Goal: Use online tool/utility: Utilize a website feature to perform a specific function

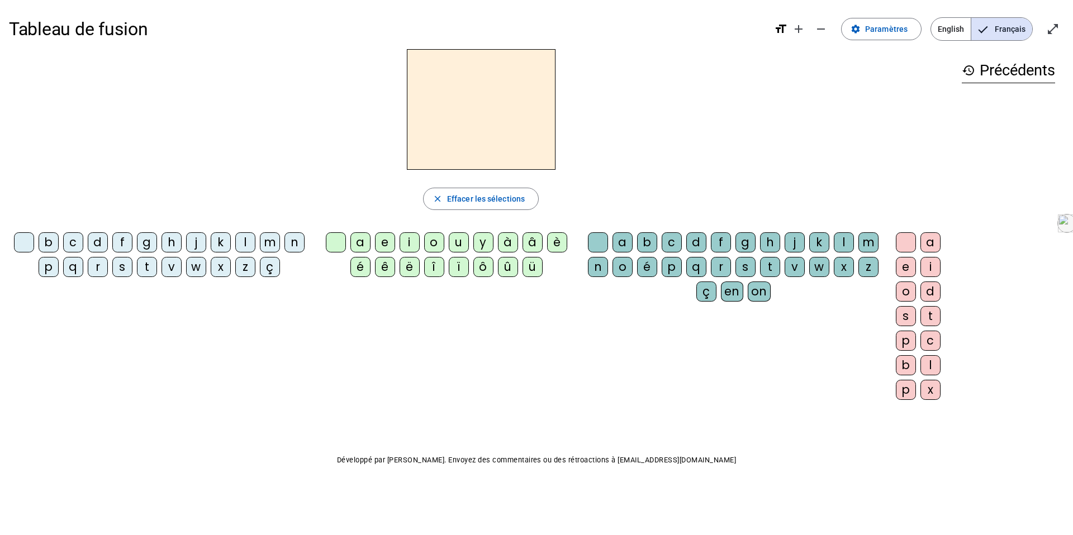
click at [121, 267] on div "s" at bounding box center [122, 267] width 20 height 20
click at [410, 244] on div "i" at bounding box center [410, 243] width 20 height 20
click at [622, 274] on div "o" at bounding box center [623, 267] width 20 height 20
click at [838, 241] on div "l" at bounding box center [844, 243] width 20 height 20
click at [436, 243] on div "o" at bounding box center [434, 243] width 20 height 20
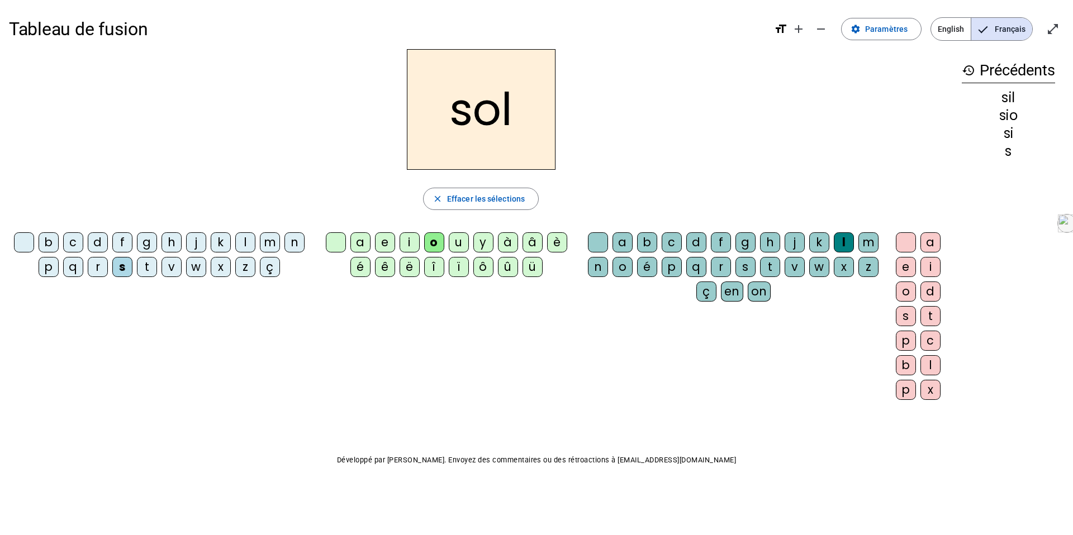
click at [413, 244] on div "i" at bounding box center [410, 243] width 20 height 20
click at [622, 271] on div "o" at bounding box center [623, 267] width 20 height 20
click at [843, 243] on div "l" at bounding box center [844, 243] width 20 height 20
click at [907, 291] on div "o" at bounding box center [906, 292] width 20 height 20
click at [597, 241] on div at bounding box center [598, 243] width 20 height 20
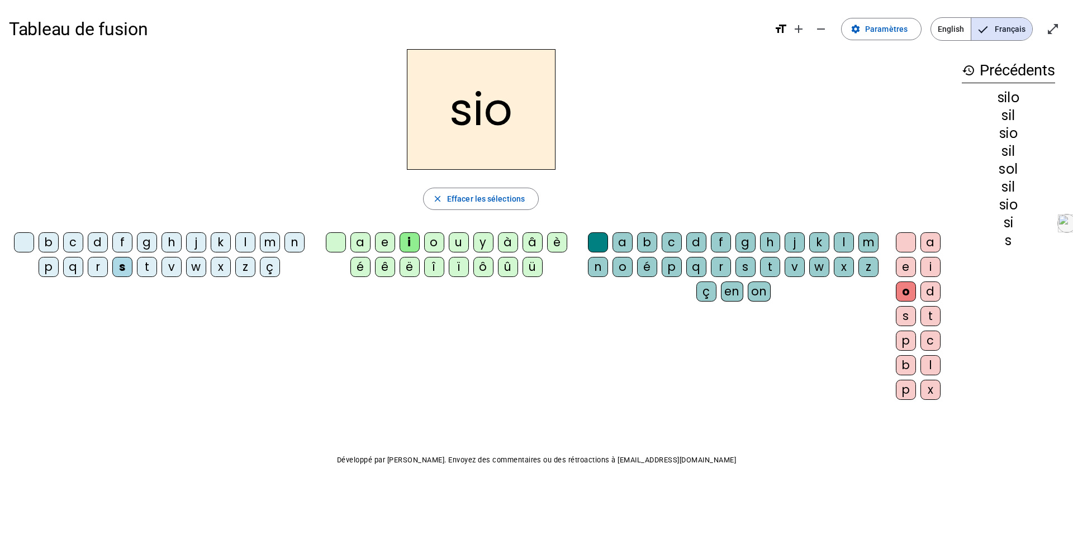
click at [844, 241] on div "l" at bounding box center [844, 243] width 20 height 20
click at [907, 243] on div at bounding box center [906, 243] width 20 height 20
click at [905, 240] on div at bounding box center [906, 243] width 20 height 20
click at [894, 240] on div "a e i o d s t p c b l p x" at bounding box center [921, 319] width 56 height 172
click at [907, 245] on div at bounding box center [906, 243] width 20 height 20
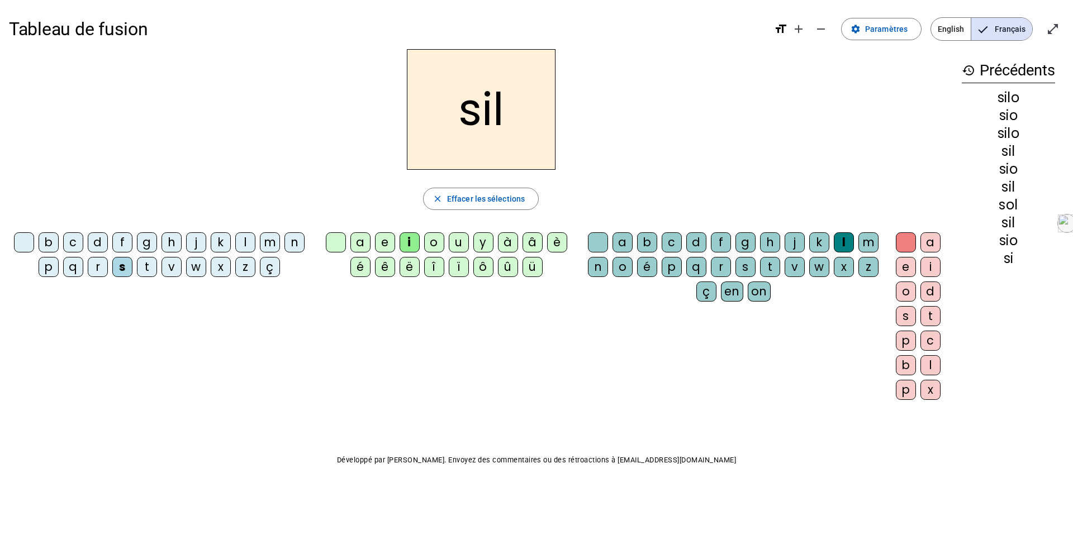
click at [600, 243] on div at bounding box center [598, 243] width 20 height 20
click at [364, 240] on div "a" at bounding box center [360, 243] width 20 height 20
click at [459, 245] on div "u" at bounding box center [459, 243] width 20 height 20
click at [129, 245] on div "f" at bounding box center [122, 243] width 20 height 20
click at [149, 265] on div "t" at bounding box center [147, 267] width 20 height 20
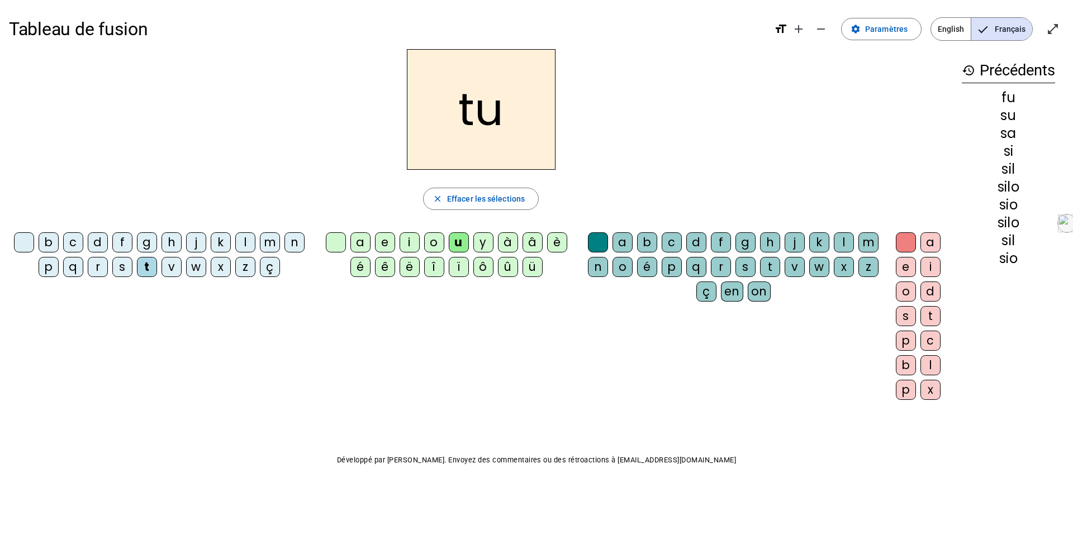
click at [97, 238] on div "d" at bounding box center [98, 243] width 20 height 20
click at [392, 243] on div "e" at bounding box center [385, 243] width 20 height 20
click at [381, 238] on div "e" at bounding box center [385, 243] width 20 height 20
click at [276, 244] on div "m" at bounding box center [270, 243] width 20 height 20
click at [148, 264] on div "t" at bounding box center [147, 267] width 20 height 20
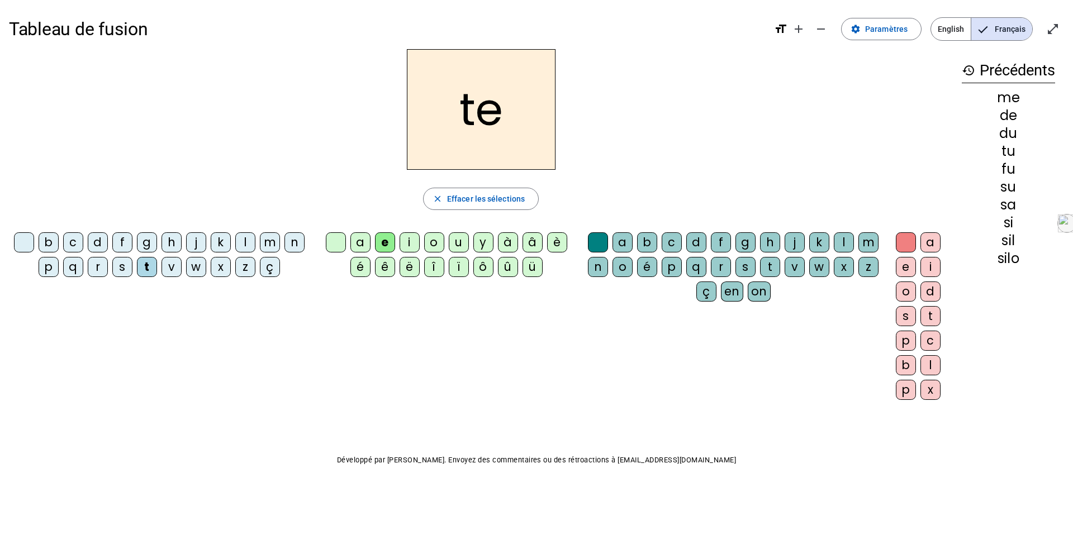
click at [198, 243] on div "j" at bounding box center [196, 243] width 20 height 20
